Goal: Navigation & Orientation: Understand site structure

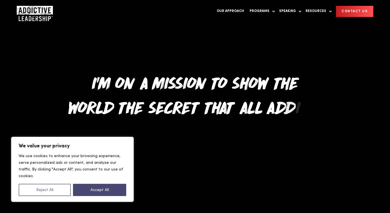
click at [44, 190] on button "Reject All" at bounding box center [45, 190] width 52 height 12
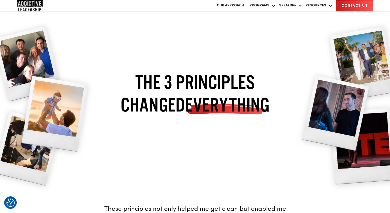
scroll to position [1561, 0]
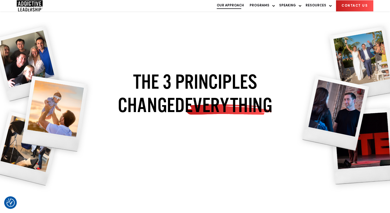
click at [235, 10] on link "Our Approach" at bounding box center [230, 5] width 33 height 11
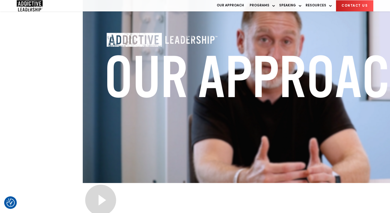
scroll to position [74, 0]
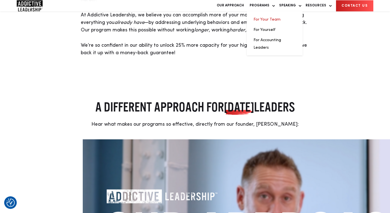
click at [263, 21] on link "For Your Team" at bounding box center [266, 20] width 27 height 4
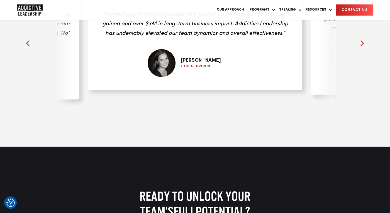
scroll to position [2040, 0]
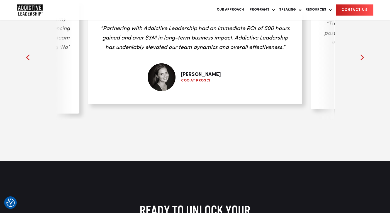
click at [358, 62] on div at bounding box center [362, 57] width 8 height 8
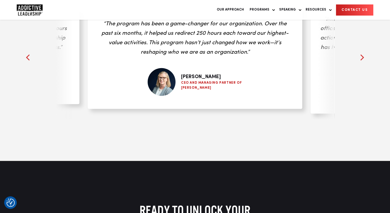
click at [359, 62] on div at bounding box center [362, 57] width 8 height 8
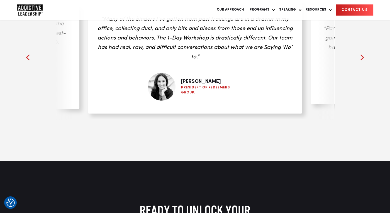
click at [359, 62] on div at bounding box center [362, 57] width 8 height 8
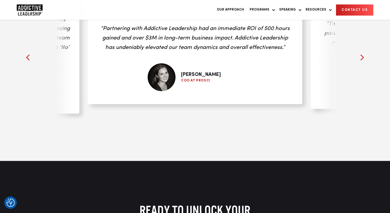
click at [359, 62] on div at bounding box center [362, 57] width 8 height 8
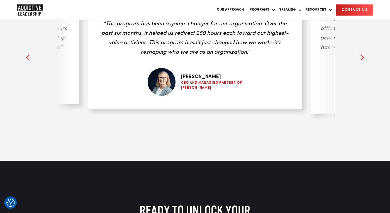
click at [359, 62] on div at bounding box center [362, 57] width 8 height 8
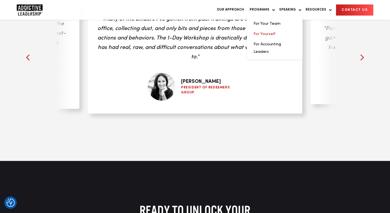
click at [271, 36] on link "For Yourself" at bounding box center [264, 34] width 22 height 4
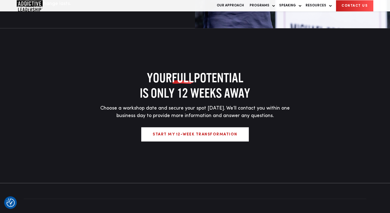
scroll to position [1734, 0]
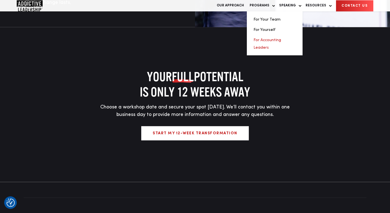
click at [274, 45] on link "For Accounting Leaders" at bounding box center [267, 43] width 28 height 11
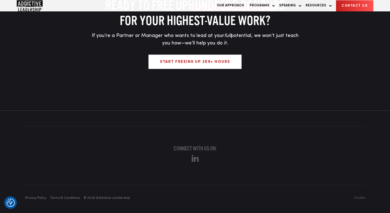
scroll to position [2071, 0]
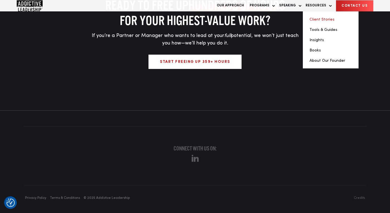
click at [318, 21] on link "Client Stories" at bounding box center [321, 20] width 25 height 4
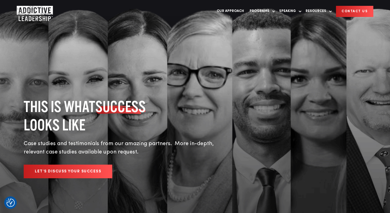
click at [28, 13] on img "Company Logo" at bounding box center [30, 11] width 26 height 11
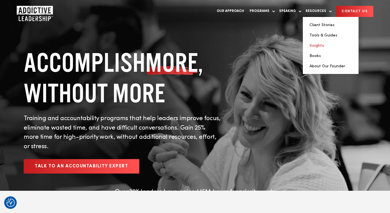
click at [317, 45] on link "Insights" at bounding box center [316, 46] width 14 height 4
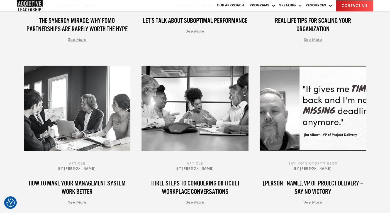
scroll to position [587, 0]
